Goal: Task Accomplishment & Management: Manage account settings

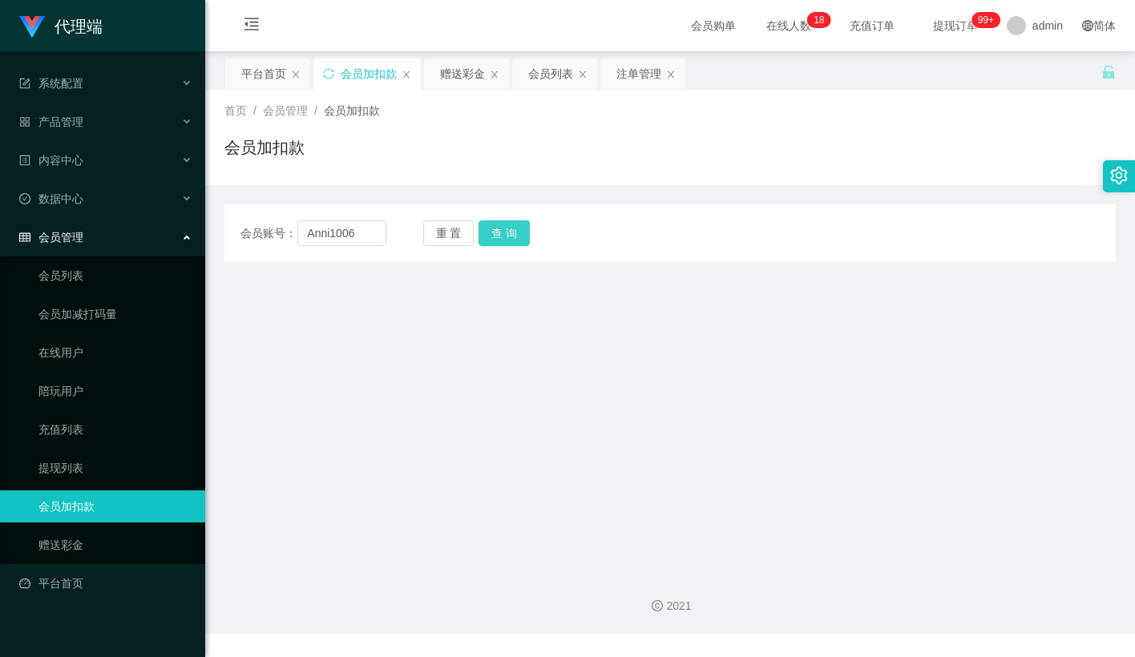
type input "Anni1006"
click at [503, 236] on button "查 询" at bounding box center [504, 233] width 51 height 26
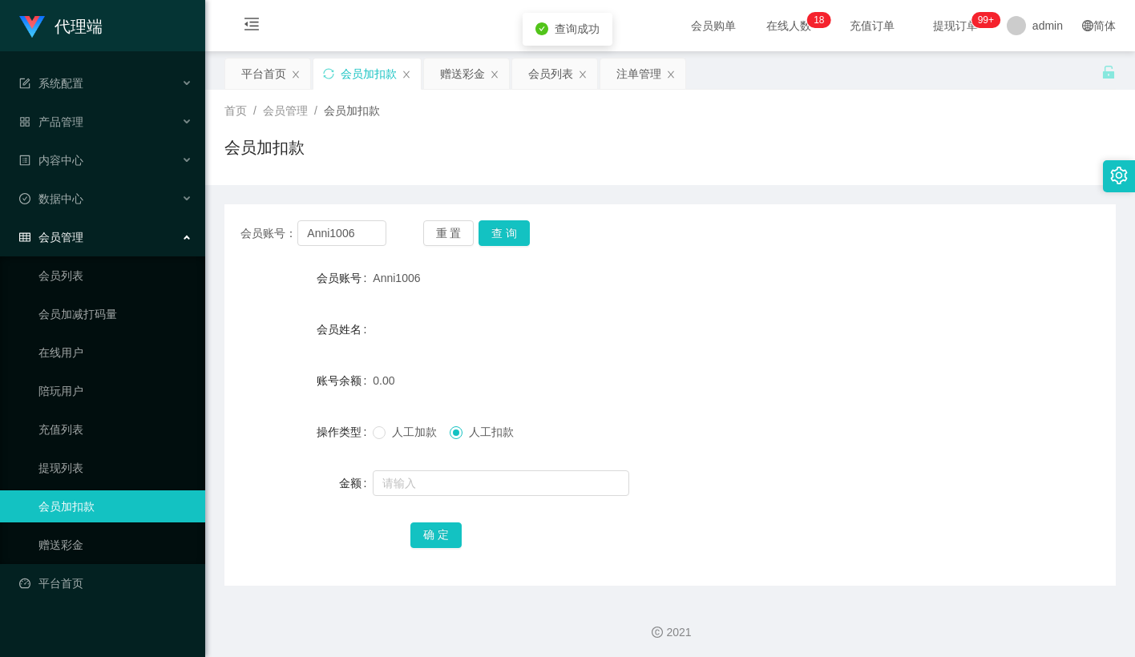
click at [376, 424] on label "人工加款" at bounding box center [408, 432] width 71 height 17
click at [406, 479] on input "text" at bounding box center [501, 484] width 257 height 26
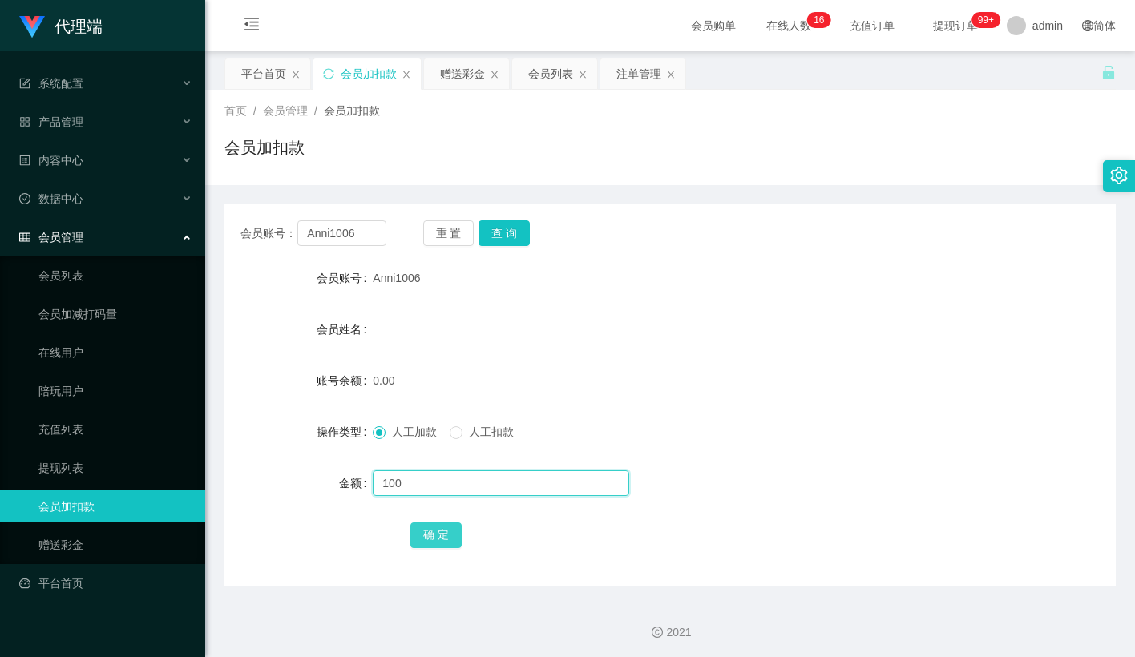
type input "100"
click at [431, 527] on button "确 定" at bounding box center [435, 536] width 51 height 26
drag, startPoint x: 596, startPoint y: 448, endPoint x: 900, endPoint y: 99, distance: 462.5
click at [597, 447] on form "会员账号 Anni1006 会员姓名 账号余额 0.00 操作类型 人工加款 人工扣款 金额 100 确 定" at bounding box center [669, 406] width 891 height 289
click at [494, 224] on button "查 询" at bounding box center [504, 233] width 51 height 26
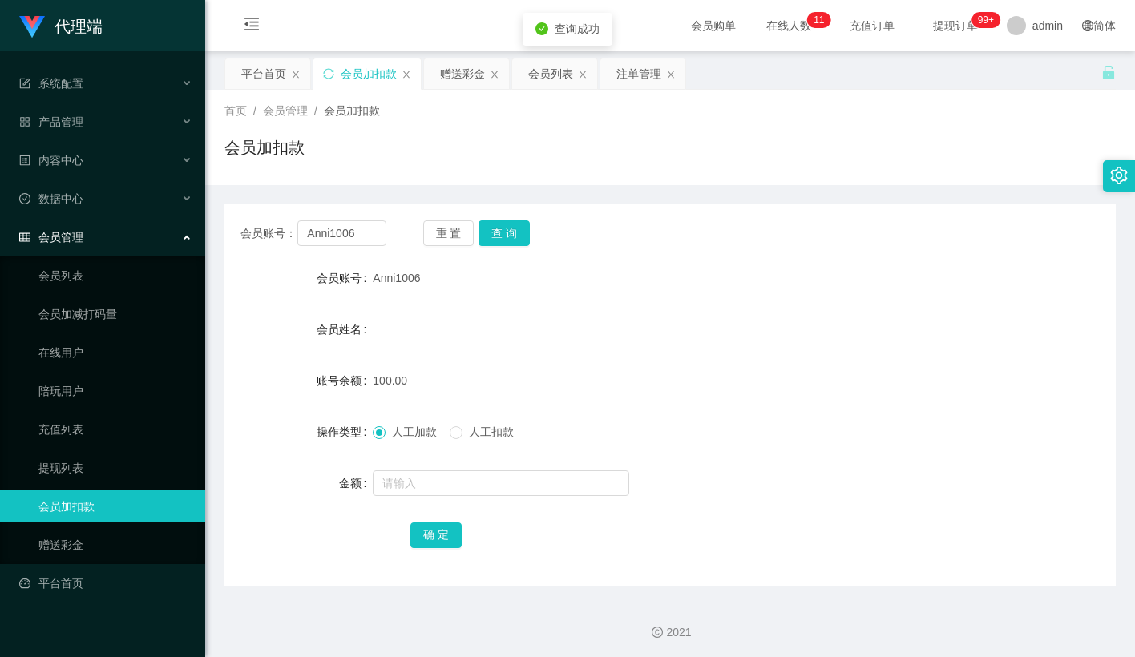
click at [517, 417] on div "人工加款 人工扣款" at bounding box center [633, 432] width 520 height 32
click at [518, 224] on button "查 询" at bounding box center [504, 233] width 51 height 26
click at [507, 240] on button "查 询" at bounding box center [504, 233] width 51 height 26
click at [470, 435] on span "人工扣款" at bounding box center [492, 432] width 58 height 13
click at [452, 472] on input "text" at bounding box center [501, 484] width 257 height 26
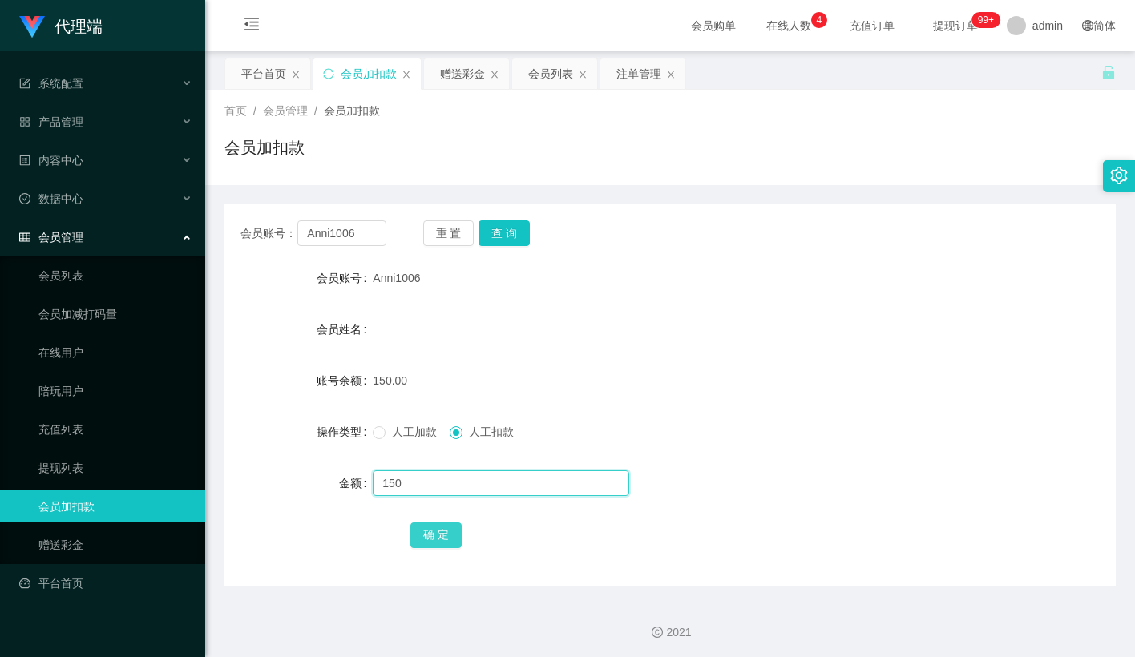
type input "150"
click at [434, 537] on button "确 定" at bounding box center [435, 536] width 51 height 26
click at [640, 393] on div "150.00" at bounding box center [633, 381] width 520 height 32
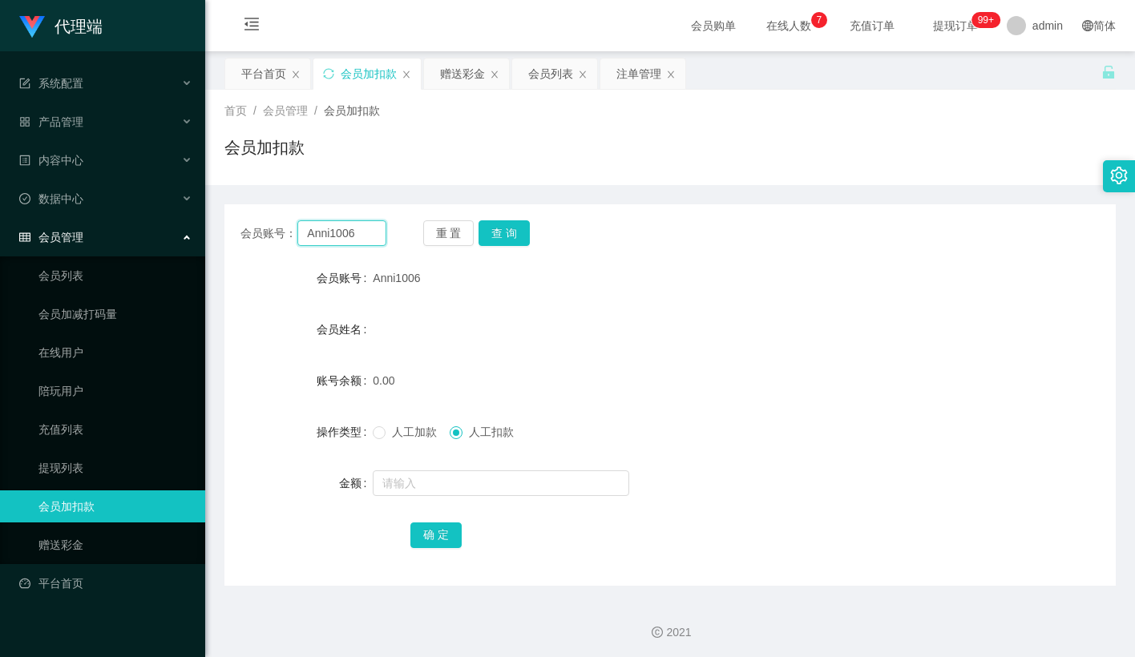
click at [357, 234] on input "Anni1006" at bounding box center [341, 233] width 89 height 26
paste input "limkhenghua7"
type input "limkhenghua76"
click at [503, 231] on button "查 询" at bounding box center [504, 233] width 51 height 26
click at [386, 433] on span "人工加款" at bounding box center [415, 432] width 58 height 13
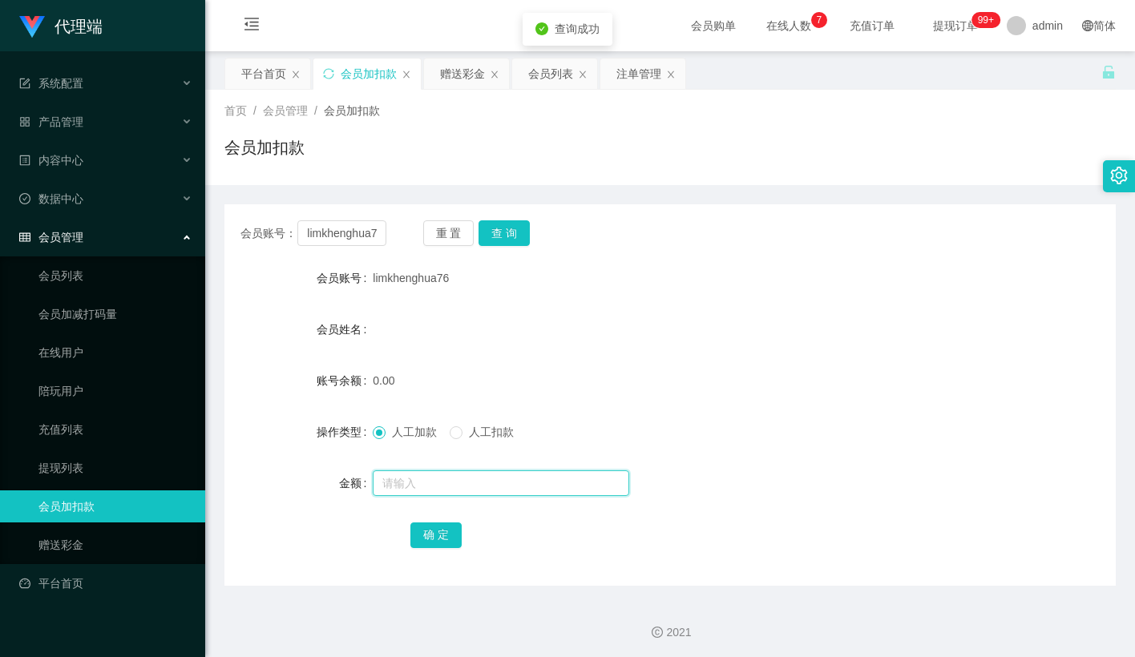
click at [423, 489] on input "text" at bounding box center [501, 484] width 257 height 26
type input "1000"
drag, startPoint x: 442, startPoint y: 534, endPoint x: 565, endPoint y: 418, distance: 168.4
click at [442, 534] on button "确 定" at bounding box center [435, 536] width 51 height 26
click at [625, 373] on div "0.00" at bounding box center [633, 381] width 520 height 32
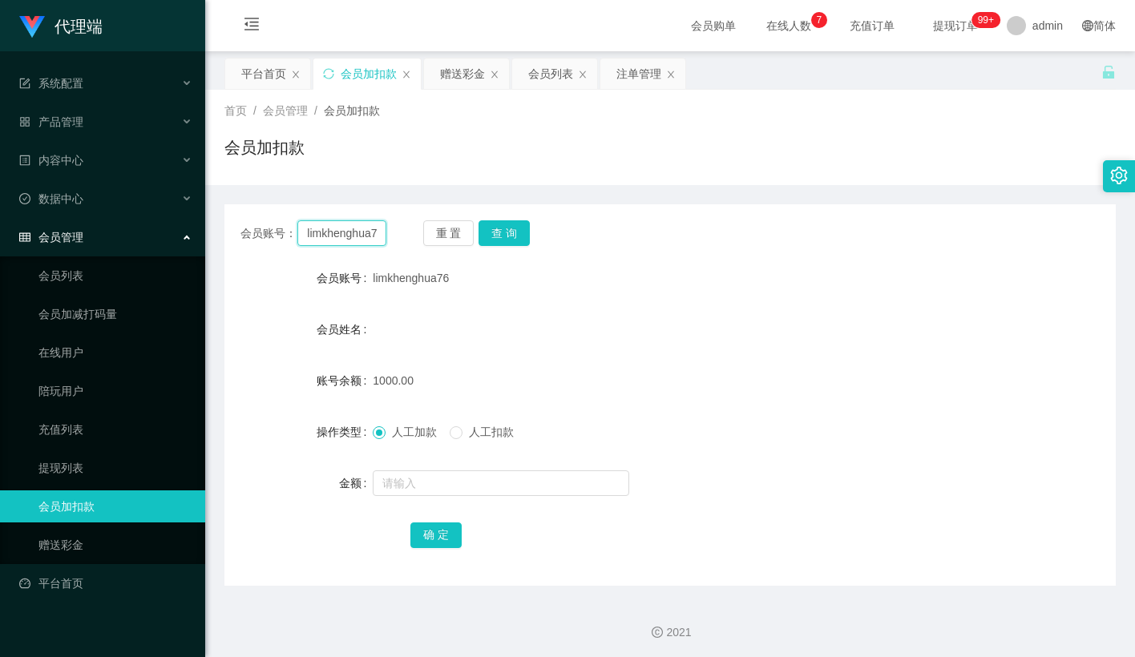
click at [334, 240] on input "limkhenghua76" at bounding box center [341, 233] width 89 height 26
paste input "84871924"
type input "84871924"
click at [495, 228] on button "查 询" at bounding box center [504, 233] width 51 height 26
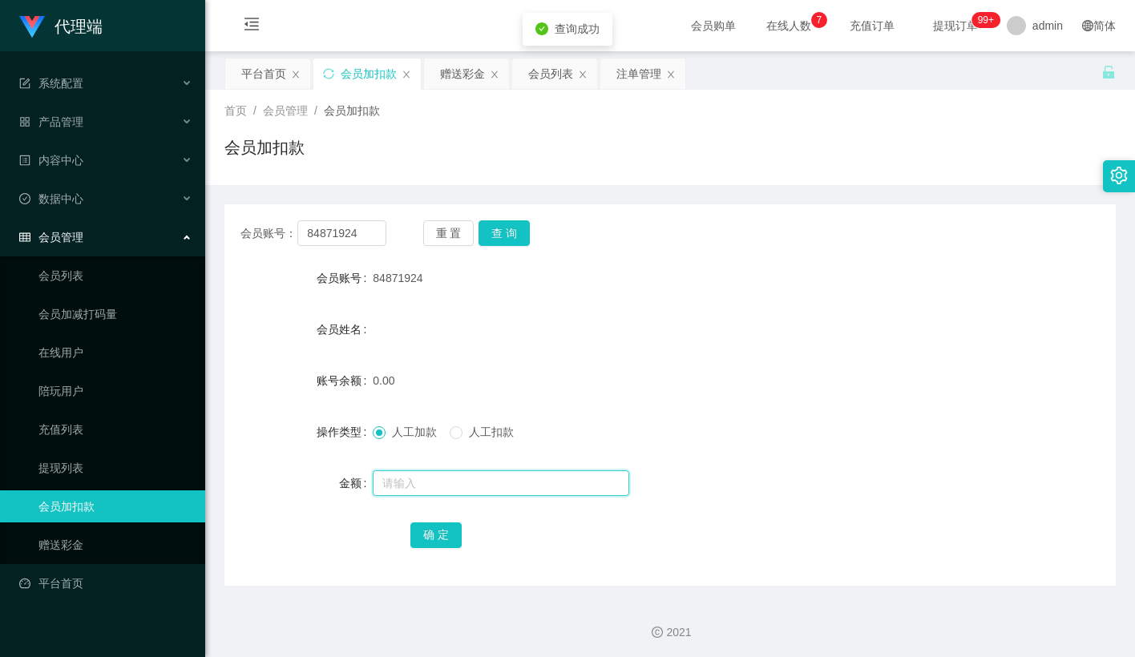
click at [402, 471] on input "text" at bounding box center [501, 484] width 257 height 26
type input "1000"
click at [438, 524] on button "确 定" at bounding box center [435, 536] width 51 height 26
click at [697, 352] on form "会员账号 84871924 会员姓名 账号余额 0.00 操作类型 人工加款 人工扣款 金额 确 定" at bounding box center [669, 406] width 891 height 289
click at [450, 239] on button "重 置" at bounding box center [448, 233] width 51 height 26
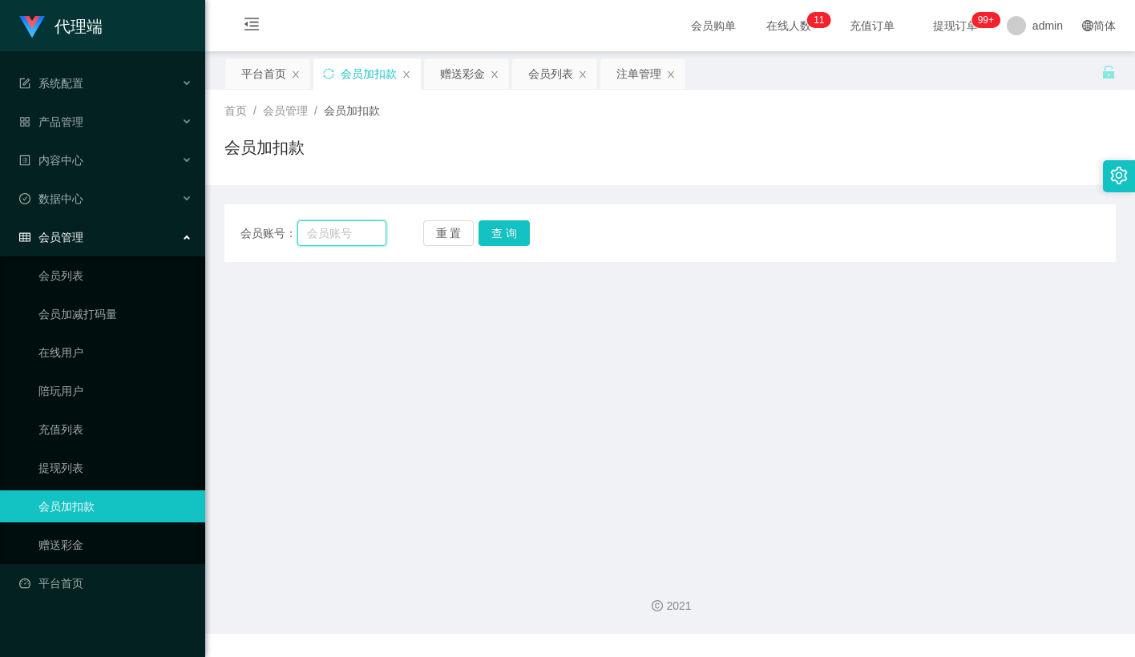
click at [337, 231] on input "text" at bounding box center [341, 233] width 89 height 26
paste input "sinchn95"
type input "sinchn95"
click at [503, 233] on button "查 询" at bounding box center [504, 233] width 51 height 26
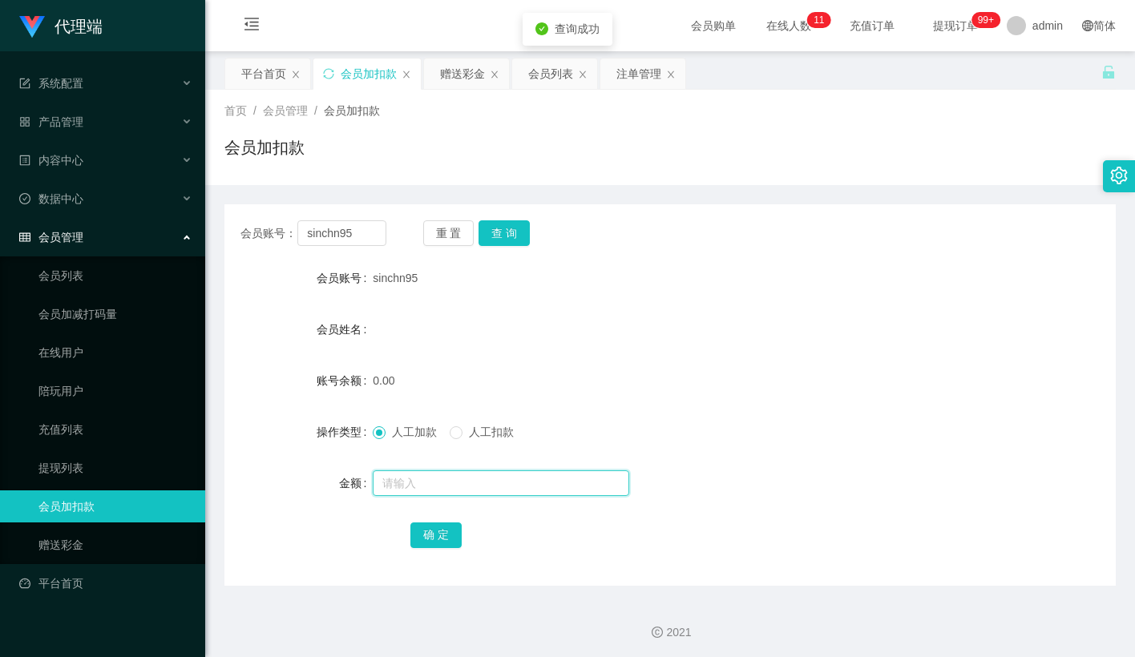
click at [426, 481] on input "text" at bounding box center [501, 484] width 257 height 26
type input "500"
click at [447, 531] on button "确 定" at bounding box center [435, 536] width 51 height 26
drag, startPoint x: 681, startPoint y: 362, endPoint x: 714, endPoint y: 340, distance: 39.4
click at [683, 361] on form "会员账号 sinchn95 会员姓名 账号余额 0.00 操作类型 人工加款 人工扣款 金额 确 定" at bounding box center [669, 406] width 891 height 289
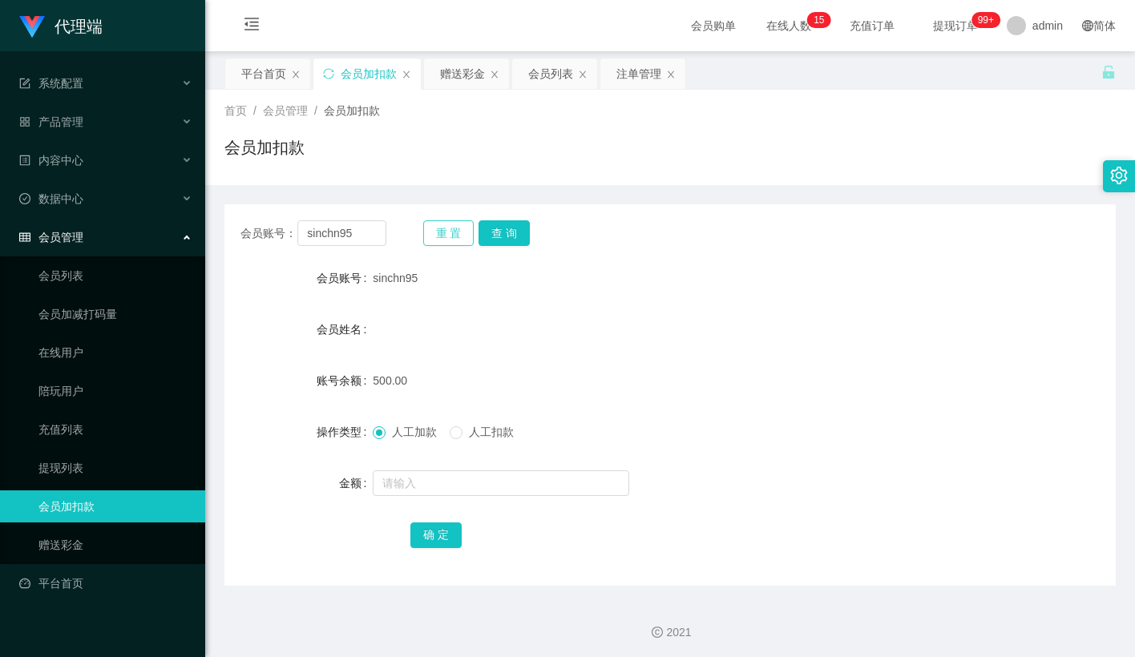
click at [462, 229] on button "重 置" at bounding box center [448, 233] width 51 height 26
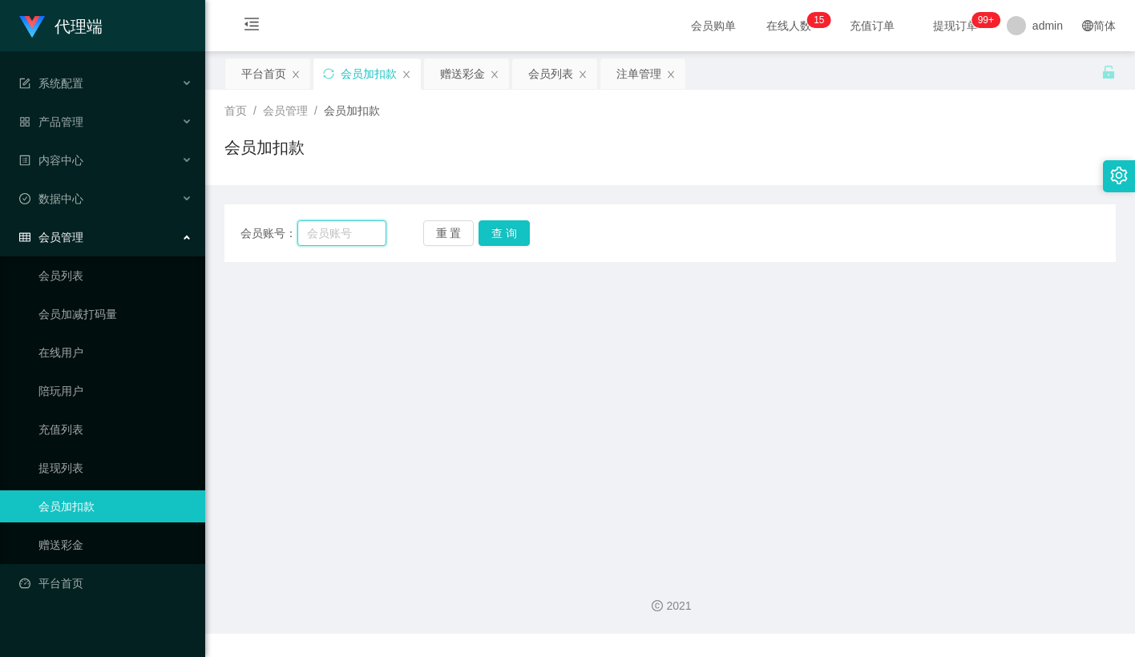
click at [357, 231] on input "text" at bounding box center [341, 233] width 89 height 26
paste input "limkhenghua76"
type input "limkhenghua76"
click at [498, 234] on button "查 询" at bounding box center [504, 233] width 51 height 26
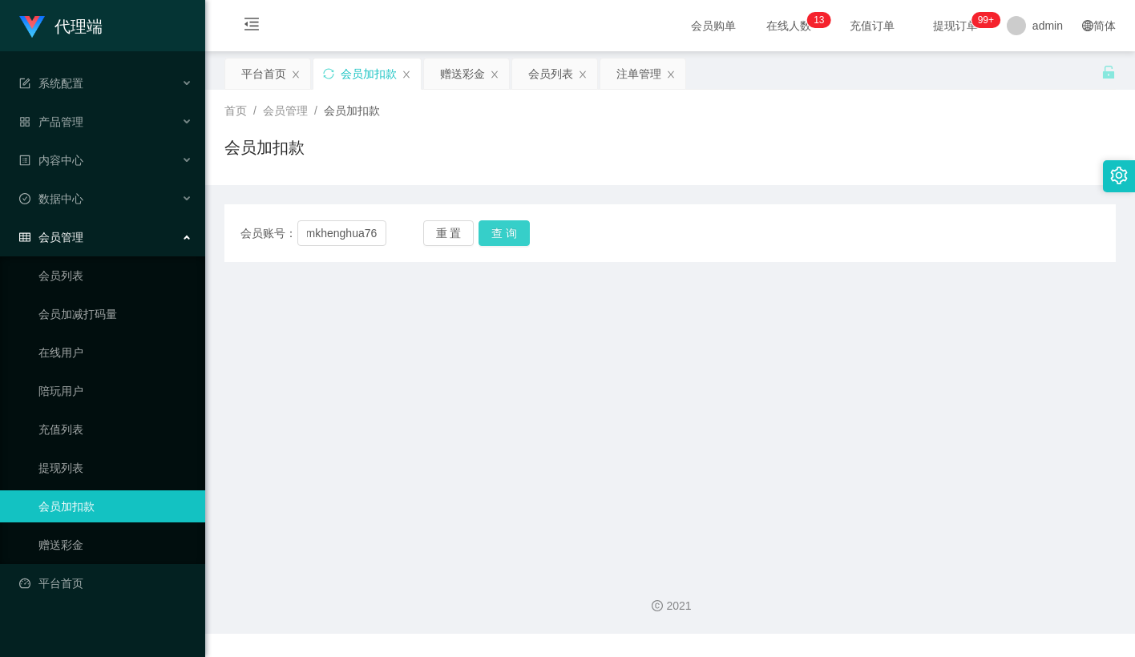
scroll to position [0, 0]
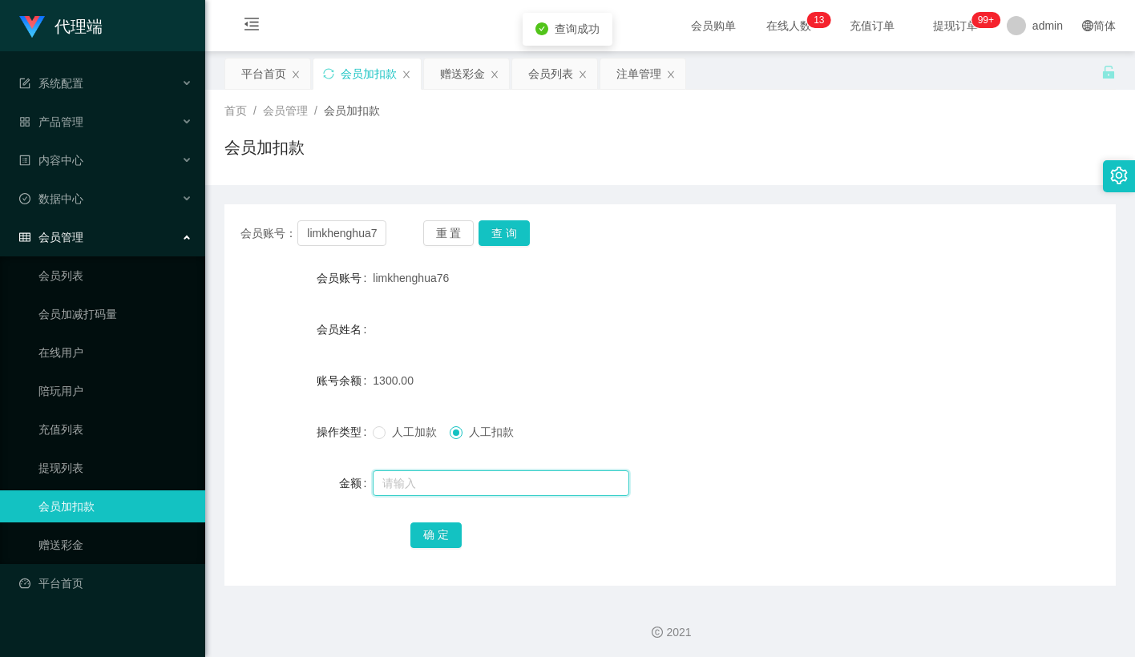
click at [443, 488] on input "text" at bounding box center [501, 484] width 257 height 26
type input "1300"
click at [430, 527] on button "确 定" at bounding box center [435, 536] width 51 height 26
drag, startPoint x: 630, startPoint y: 289, endPoint x: 618, endPoint y: 289, distance: 12.1
click at [623, 289] on div "limkhenghua76" at bounding box center [633, 278] width 520 height 32
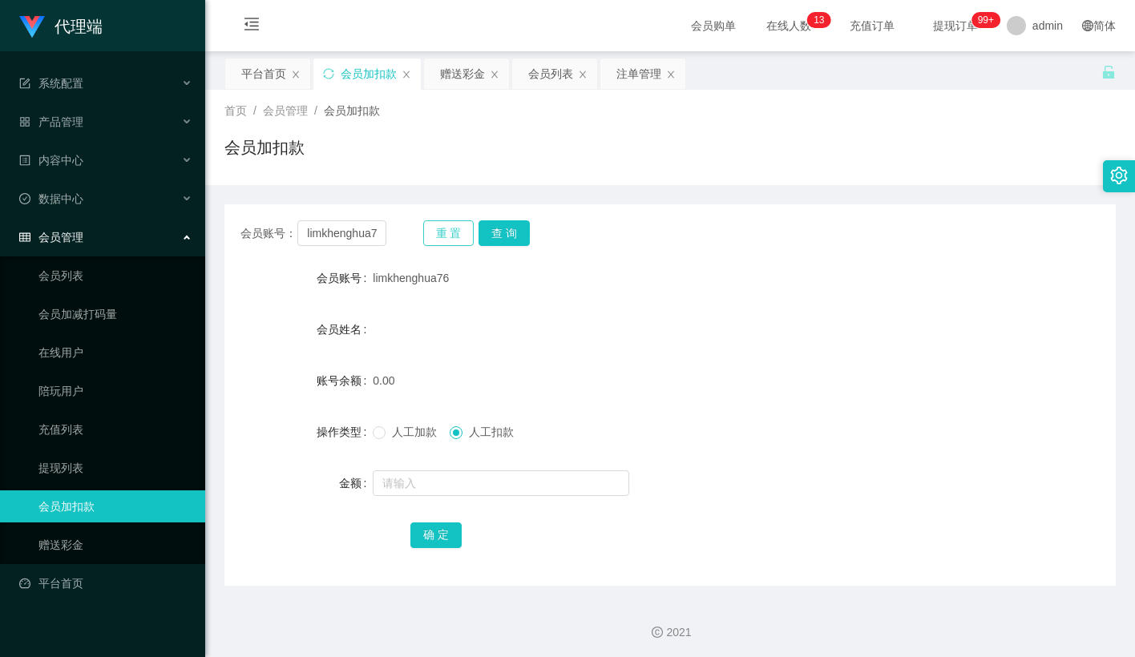
drag, startPoint x: 458, startPoint y: 234, endPoint x: 416, endPoint y: 236, distance: 41.8
click at [457, 234] on button "重 置" at bounding box center [448, 233] width 51 height 26
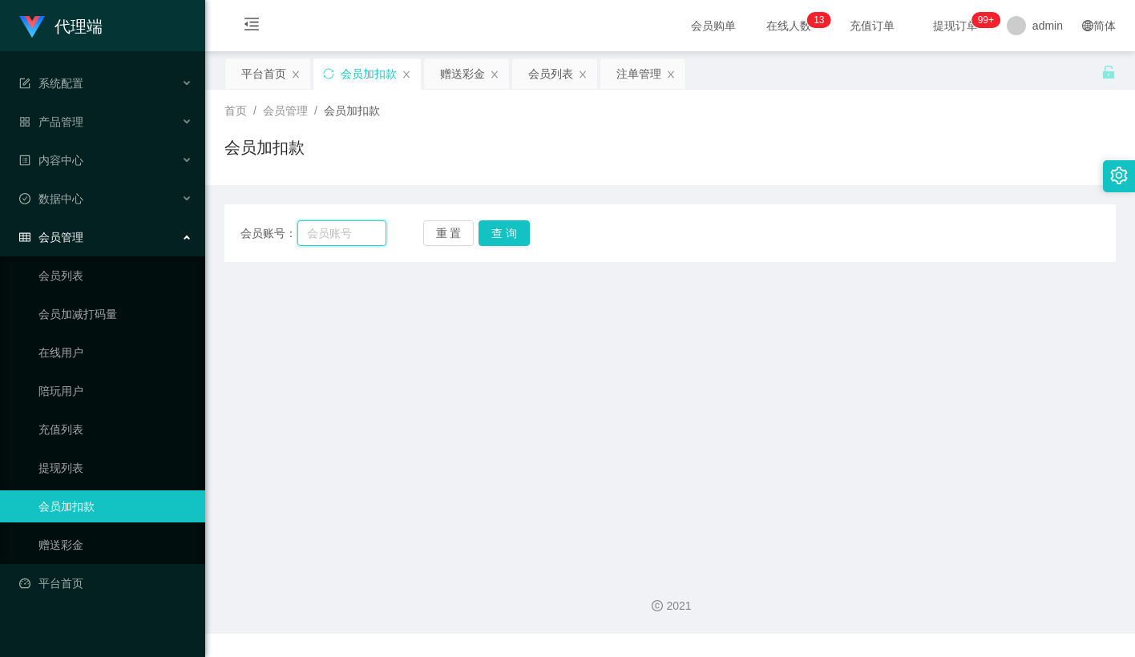
click at [362, 236] on input "text" at bounding box center [341, 233] width 89 height 26
paste input "84871924"
type input "84871924"
click at [491, 238] on button "查 询" at bounding box center [504, 233] width 51 height 26
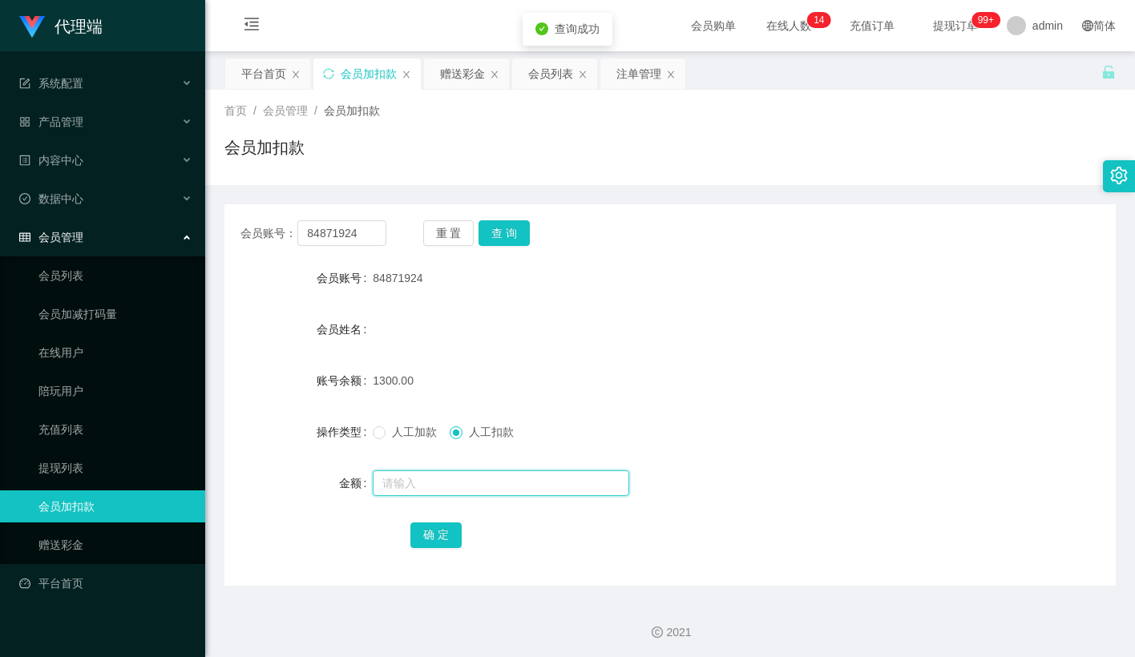
click at [457, 482] on input "text" at bounding box center [501, 484] width 257 height 26
type input "1300"
click at [431, 532] on button "确 定" at bounding box center [435, 536] width 51 height 26
click at [624, 394] on div "1300.00" at bounding box center [633, 381] width 520 height 32
drag, startPoint x: 450, startPoint y: 234, endPoint x: 419, endPoint y: 236, distance: 31.3
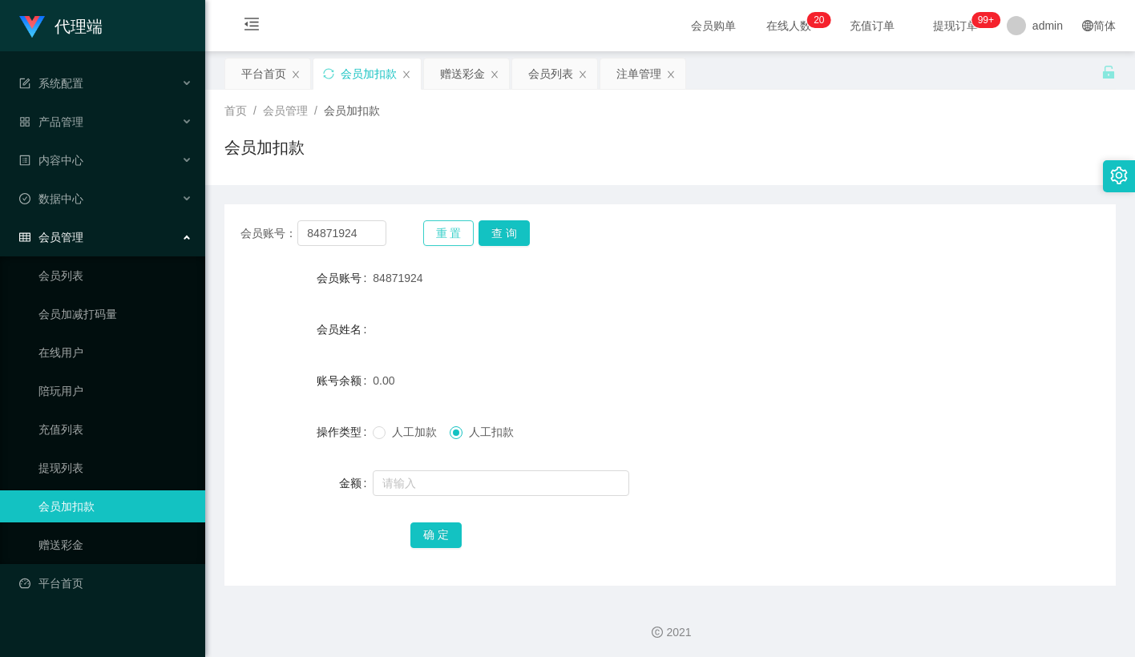
click at [450, 234] on button "重 置" at bounding box center [448, 233] width 51 height 26
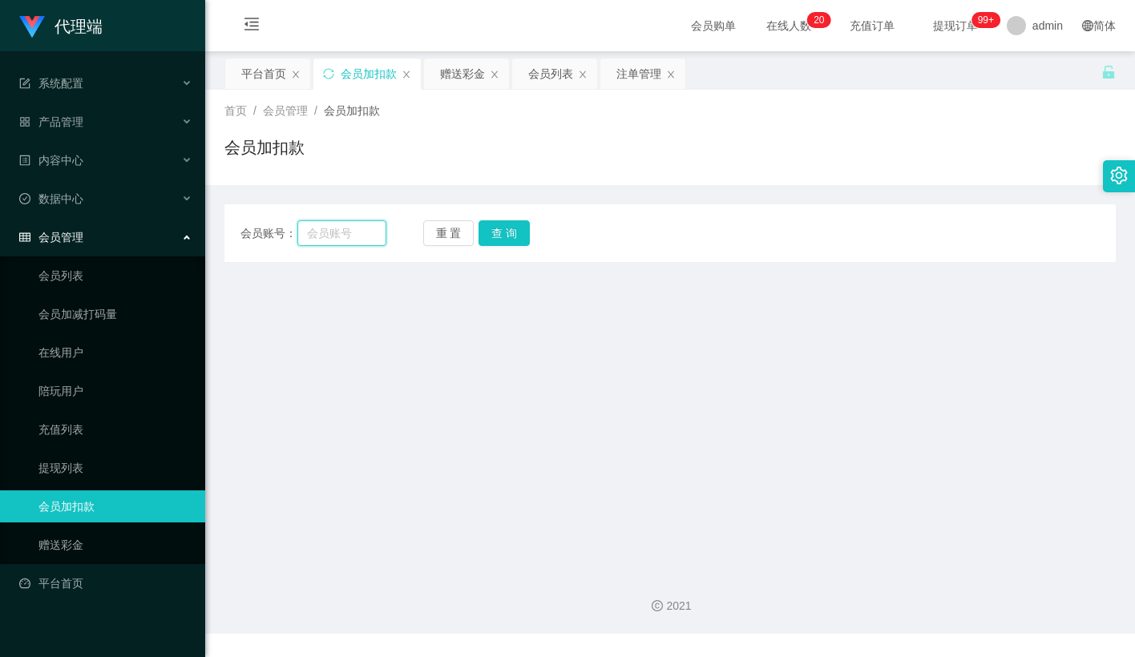
click at [358, 231] on input "text" at bounding box center [341, 233] width 89 height 26
paste input "Anni1006"
type input "Anni1006"
click at [491, 231] on button "查 询" at bounding box center [504, 233] width 51 height 26
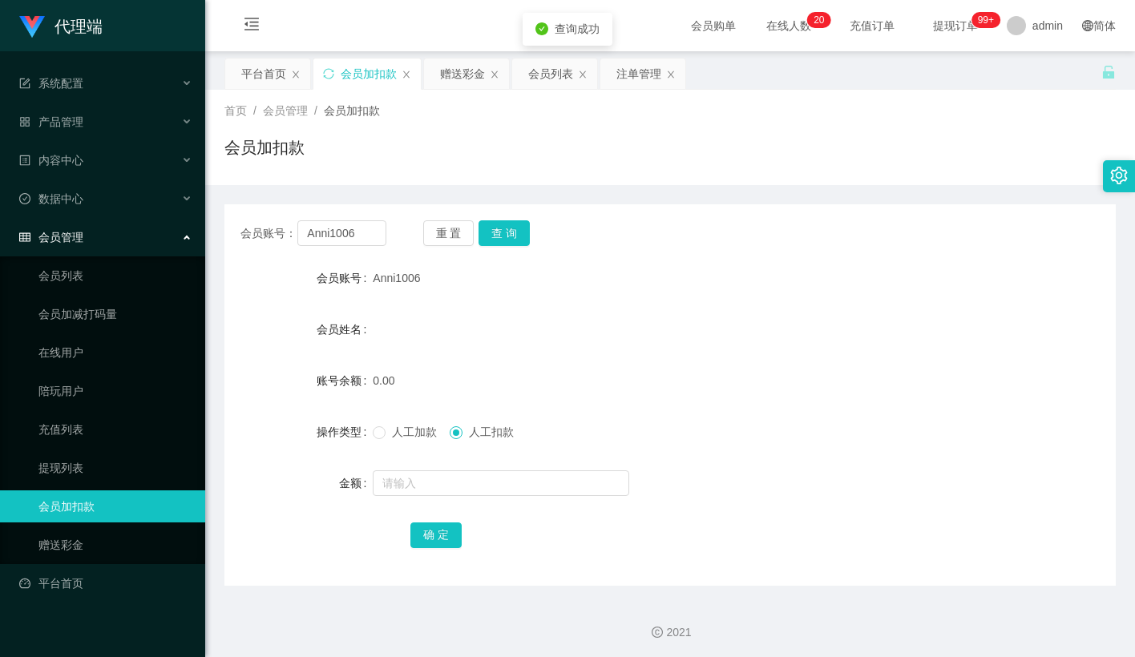
click at [387, 429] on span "人工加款" at bounding box center [415, 432] width 58 height 13
click at [395, 482] on input "text" at bounding box center [501, 484] width 257 height 26
type input "100"
click at [431, 527] on button "确 定" at bounding box center [435, 536] width 51 height 26
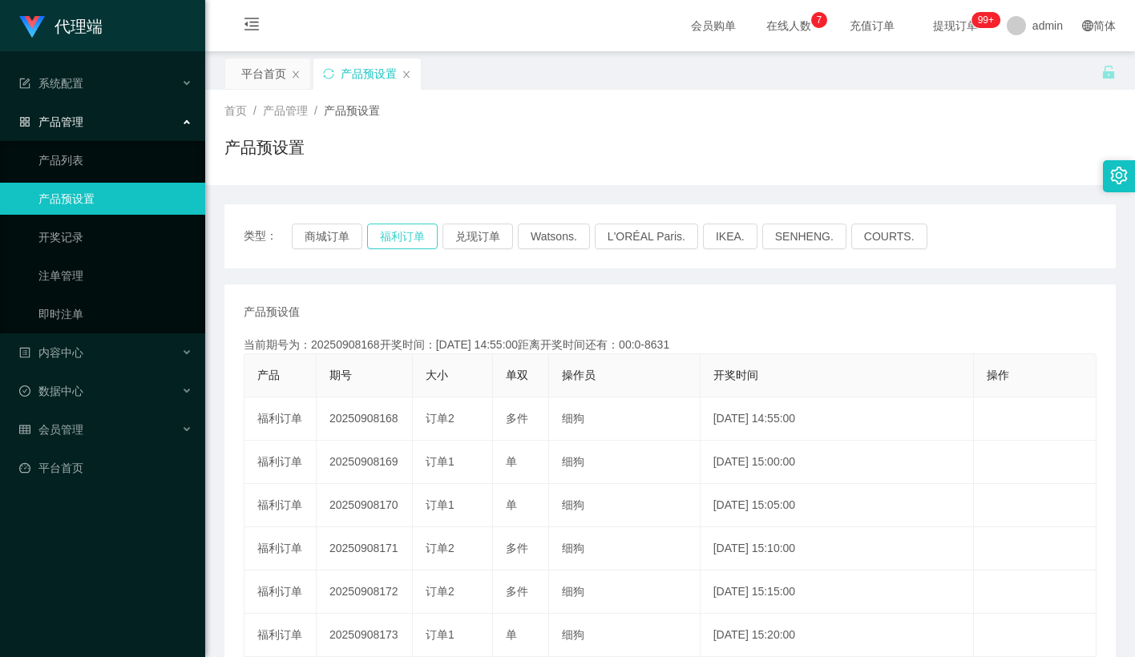
click at [414, 229] on button "福利订单" at bounding box center [402, 237] width 71 height 26
click at [416, 232] on button "福利订单" at bounding box center [402, 237] width 71 height 26
click at [410, 233] on button "福利订单" at bounding box center [402, 237] width 71 height 26
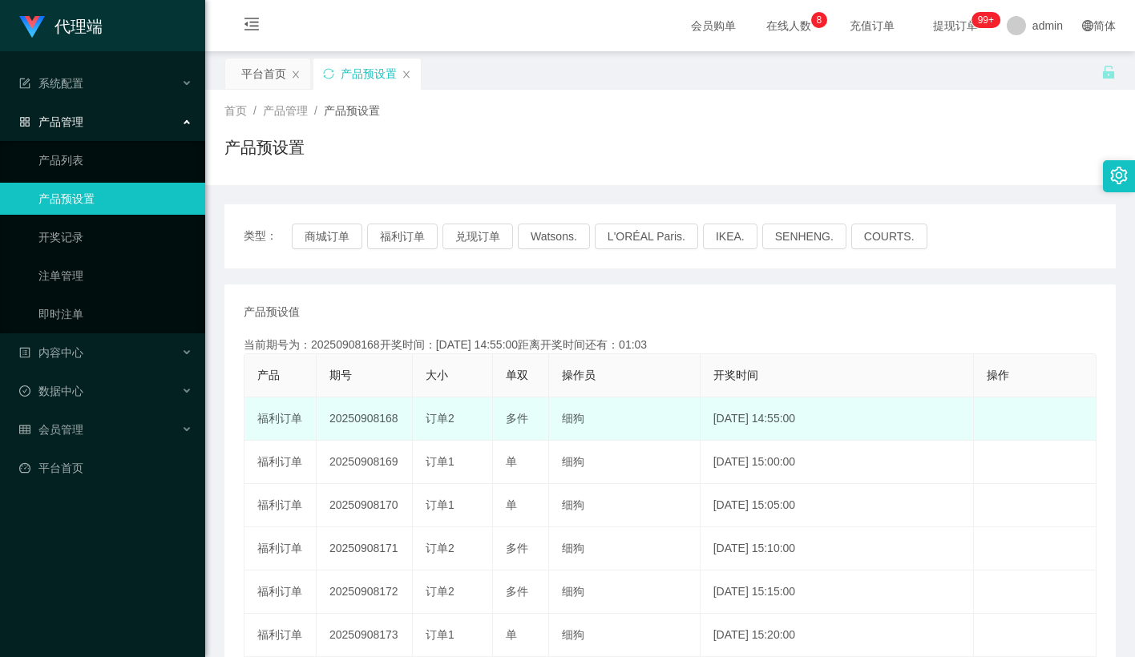
click at [369, 417] on td "20250908168" at bounding box center [365, 419] width 96 height 43
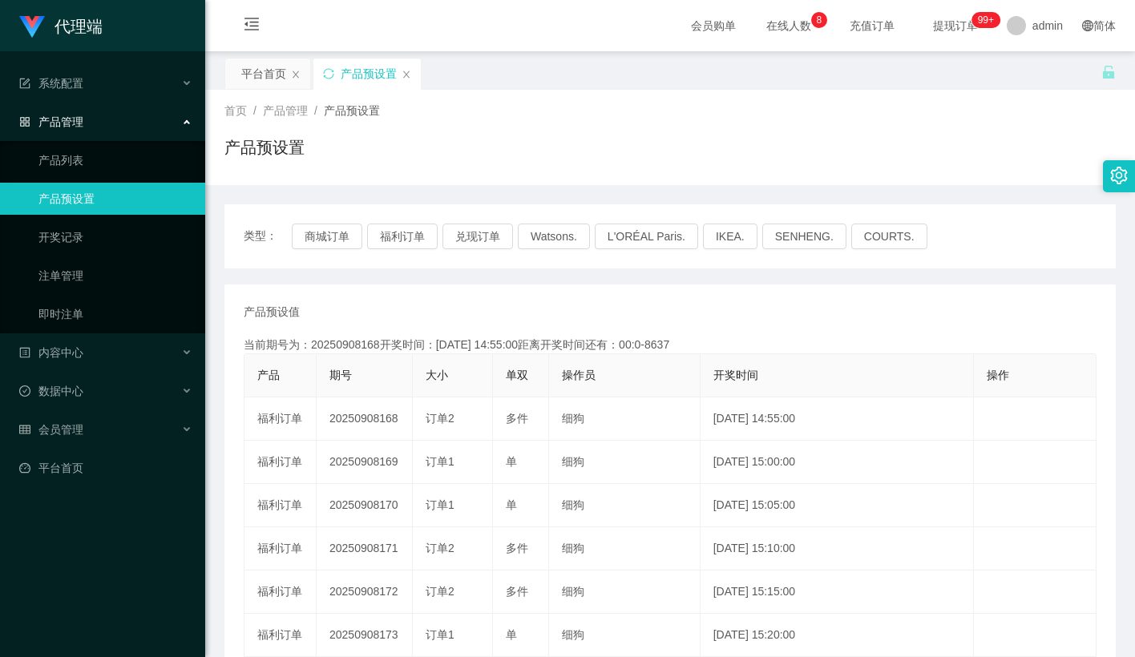
drag, startPoint x: 369, startPoint y: 417, endPoint x: 462, endPoint y: 256, distance: 186.0
click at [370, 414] on td "20250908168" at bounding box center [365, 419] width 96 height 43
copy td "20250908168"
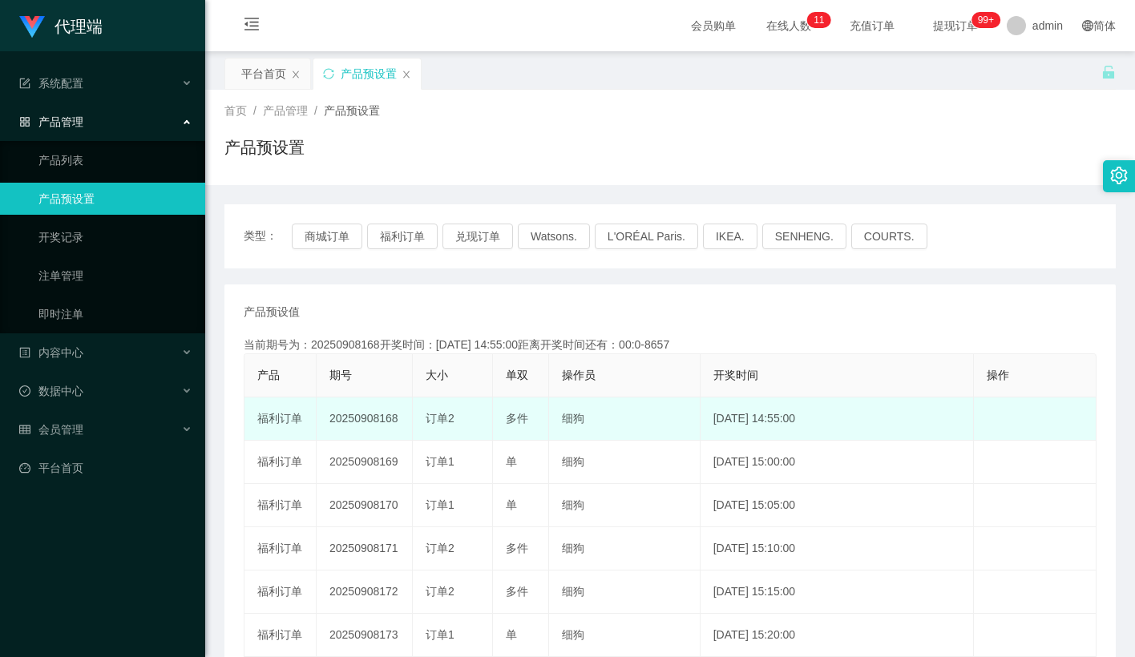
click at [426, 438] on td "订单2" at bounding box center [453, 419] width 80 height 43
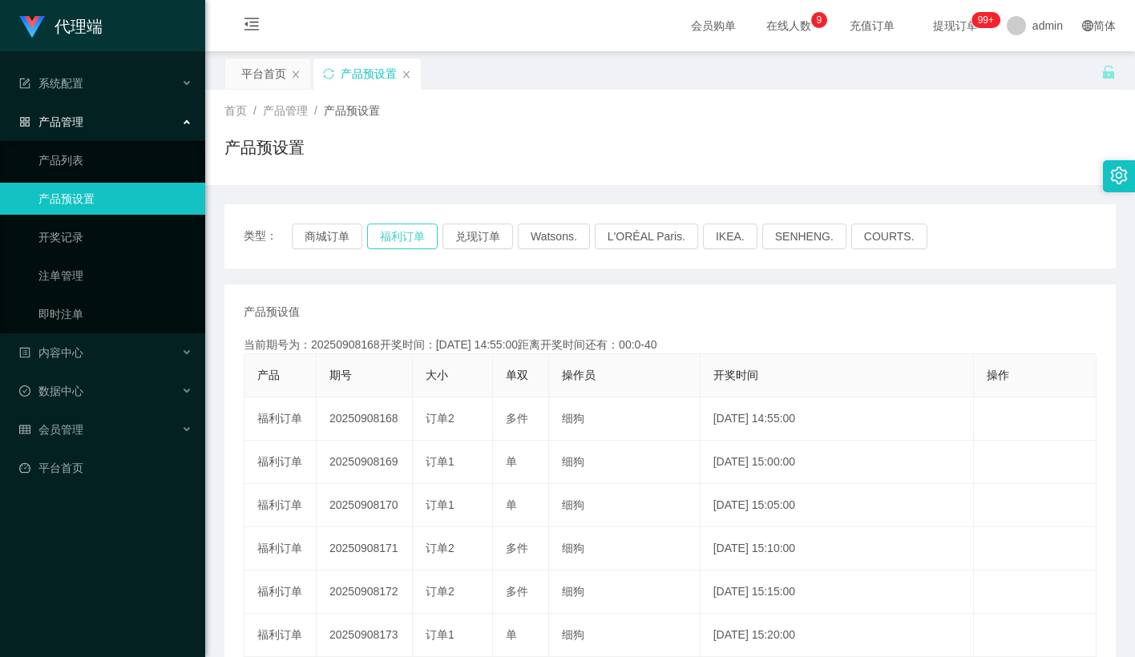
click at [412, 234] on button "福利订单" at bounding box center [402, 237] width 71 height 26
click at [109, 568] on div "代理端 系统配置 产品管理 产品列表 产品预设置 开奖记录 注单管理 即时注单 内容中心 数据中心 会员管理 平台首页" at bounding box center [102, 328] width 205 height 657
